Goal: Information Seeking & Learning: Learn about a topic

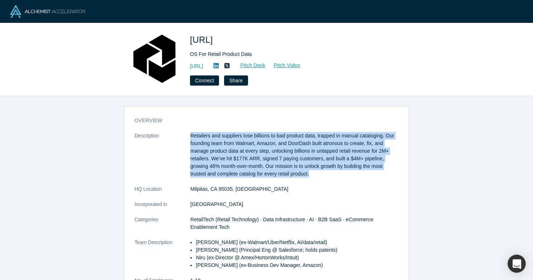
copy p "Retailers and suppliers lose billions to bad product data, trapped in manual ca…"
drag, startPoint x: 192, startPoint y: 134, endPoint x: 326, endPoint y: 174, distance: 140.2
click at [326, 174] on p "Retailers and suppliers lose billions to bad product data, trapped in manual ca…" at bounding box center [294, 155] width 208 height 46
